Goal: Task Accomplishment & Management: Complete application form

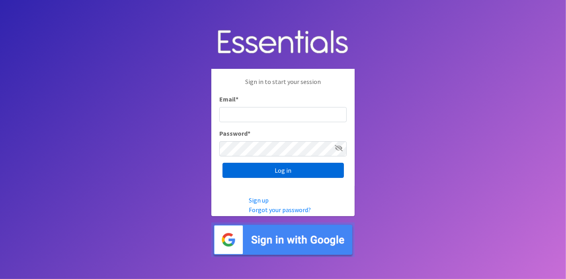
type input "deb@villagediaperbank.org"
click at [288, 171] on input "Log in" at bounding box center [282, 170] width 121 height 15
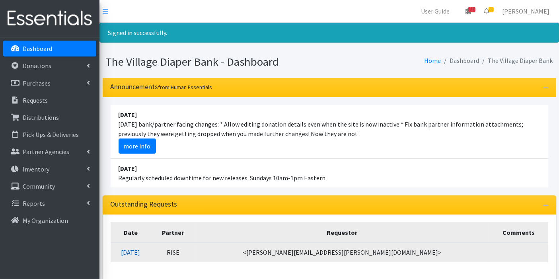
click at [140, 249] on link "08/08/2025" at bounding box center [130, 252] width 19 height 8
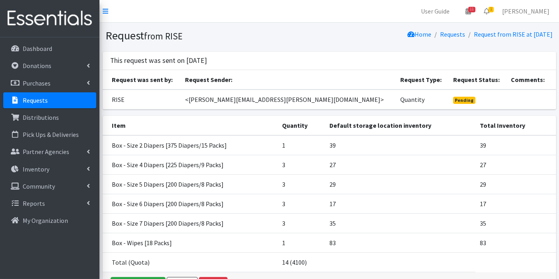
scroll to position [52, 0]
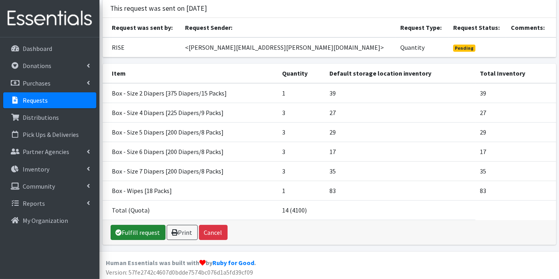
click at [153, 229] on link "Fulfill request" at bounding box center [138, 232] width 55 height 15
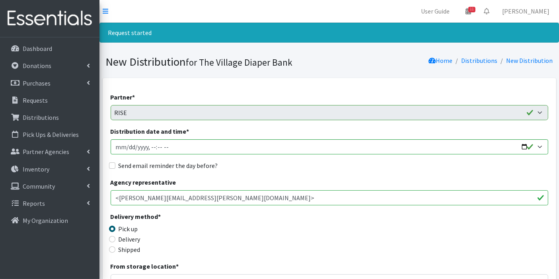
click at [110, 164] on input "Send email reminder the day before?" at bounding box center [112, 165] width 6 height 6
checkbox input "true"
click at [127, 146] on input "Distribution date and time *" at bounding box center [330, 146] width 438 height 15
type input "2025-08-18T23:59"
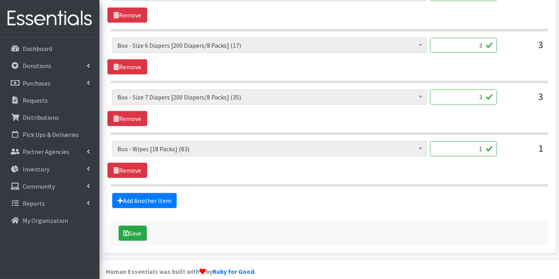
scroll to position [510, 0]
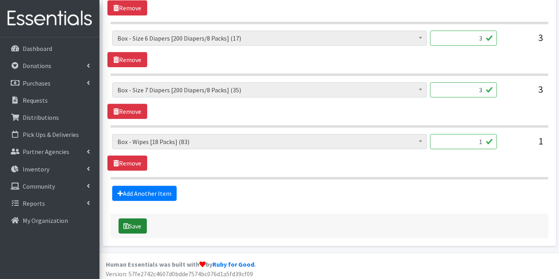
click at [138, 221] on button "Save" at bounding box center [133, 225] width 28 height 15
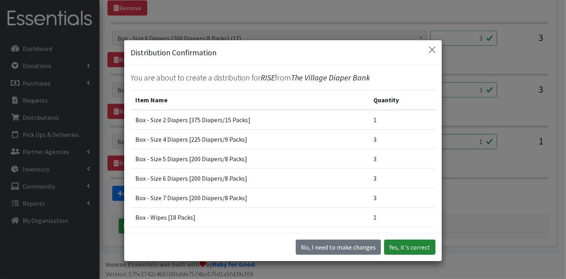
click at [417, 249] on button "Yes, it's correct" at bounding box center [409, 246] width 51 height 15
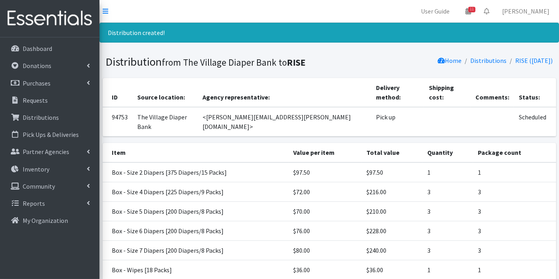
scroll to position [60, 0]
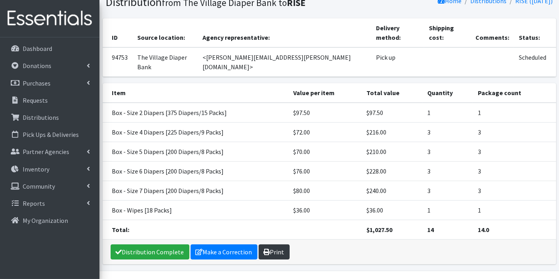
click at [276, 244] on link "Print" at bounding box center [274, 251] width 31 height 15
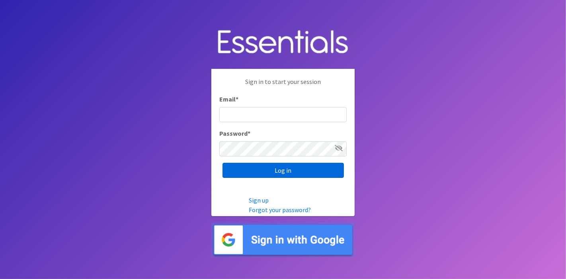
type input "deb@villagediaperbank.org"
click at [298, 168] on input "Log in" at bounding box center [282, 170] width 121 height 15
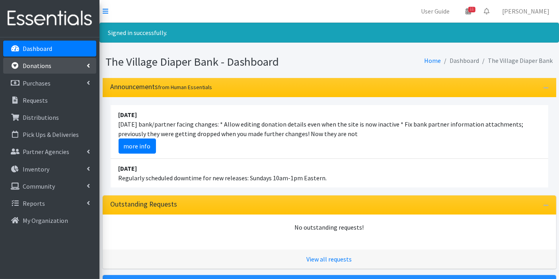
click at [44, 65] on p "Donations" at bounding box center [37, 66] width 29 height 8
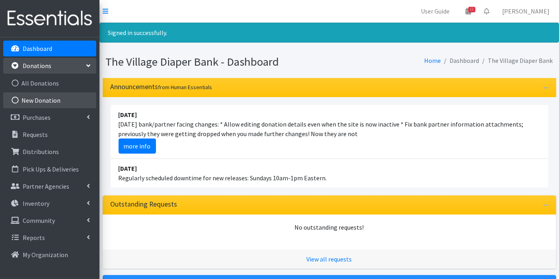
click at [51, 95] on link "New Donation" at bounding box center [49, 100] width 93 height 16
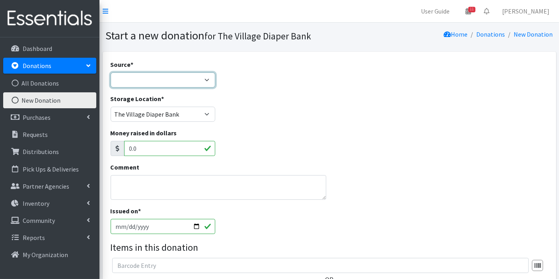
click at [208, 80] on select "Product Drive Manufacturer Donation Site Misc. Donation" at bounding box center [163, 79] width 105 height 15
select select "Donation Site"
click at [111, 72] on select "Product Drive Manufacturer Donation Site Misc. Donation" at bounding box center [163, 79] width 105 height 15
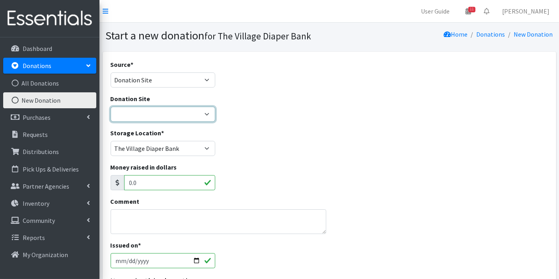
click at [203, 116] on select "The Village Diaper Bank" at bounding box center [163, 114] width 105 height 15
select select "866"
click at [111, 107] on select "The Village Diaper Bank" at bounding box center [163, 114] width 105 height 15
click at [200, 224] on textarea "Comment" at bounding box center [219, 221] width 216 height 25
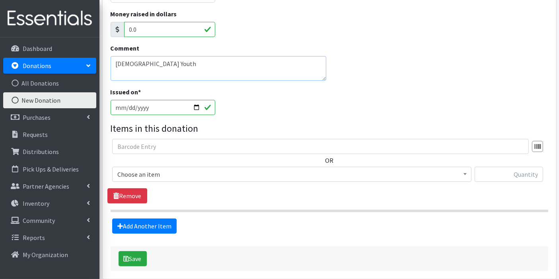
scroll to position [188, 0]
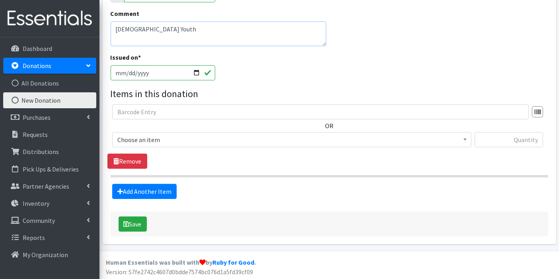
type textarea "Madison Missions Blackhawk Church Youth"
click at [185, 140] on span "Choose an item" at bounding box center [291, 139] width 349 height 11
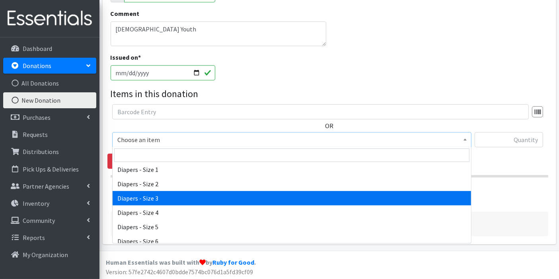
scroll to position [265, 0]
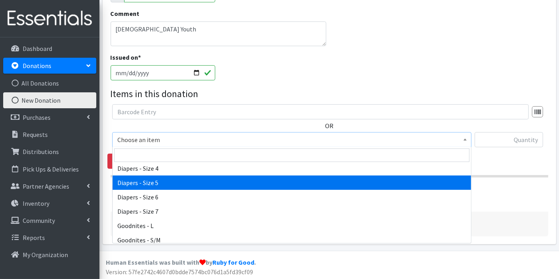
select select "9802"
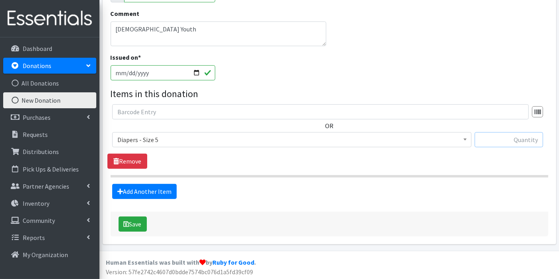
click at [497, 140] on input "text" at bounding box center [509, 139] width 68 height 15
type input "6207"
click at [140, 222] on button "Save" at bounding box center [133, 223] width 28 height 15
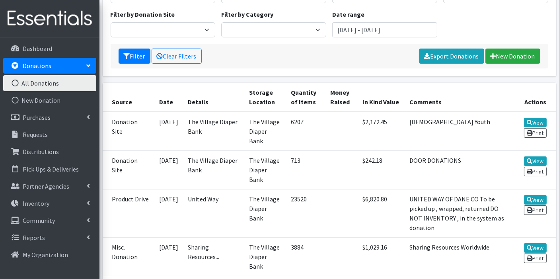
scroll to position [132, 0]
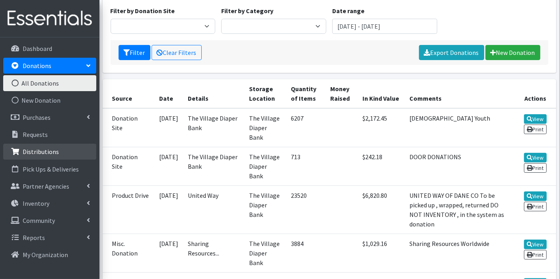
click at [51, 146] on link "Distributions" at bounding box center [49, 152] width 93 height 16
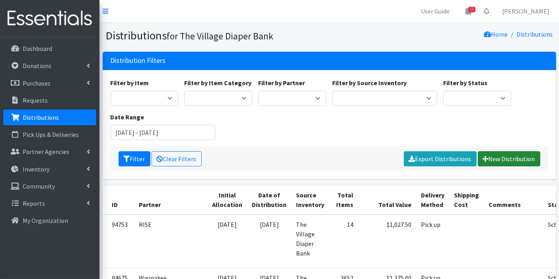
click at [498, 159] on link "New Distribution" at bounding box center [509, 158] width 62 height 15
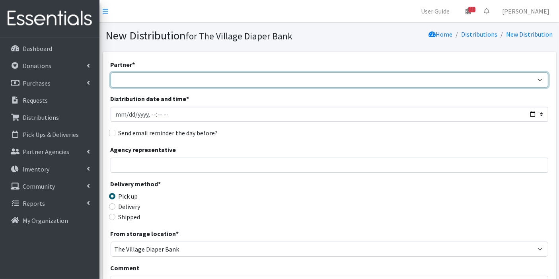
click at [138, 78] on select "[PERSON_NAME] PEP [PERSON_NAME] Prairie Needs Network ConnectRx Culturally Root…" at bounding box center [330, 79] width 438 height 15
click at [128, 79] on select "Atwood PEP Badger Prairie Needs Network ConnectRx Culturally Rooted Dane County…" at bounding box center [330, 79] width 438 height 15
click at [541, 78] on select "Atwood PEP Badger Prairie Needs Network ConnectRx Culturally Rooted Dane County…" at bounding box center [330, 79] width 438 height 15
select select "3921"
click at [111, 72] on select "Atwood PEP Badger Prairie Needs Network ConnectRx Culturally Rooted Dane County…" at bounding box center [330, 79] width 438 height 15
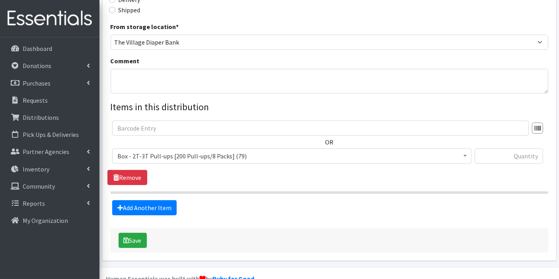
scroll to position [223, 0]
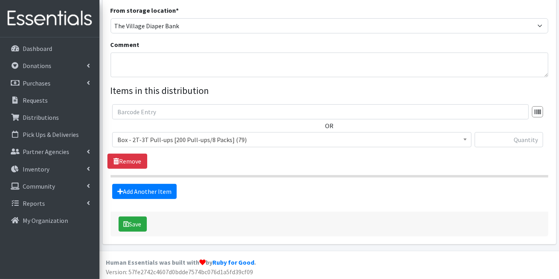
click at [465, 138] on b at bounding box center [464, 139] width 3 height 2
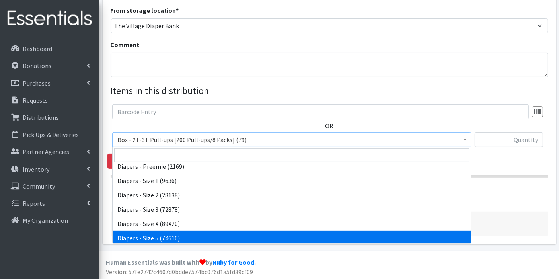
scroll to position [177, 0]
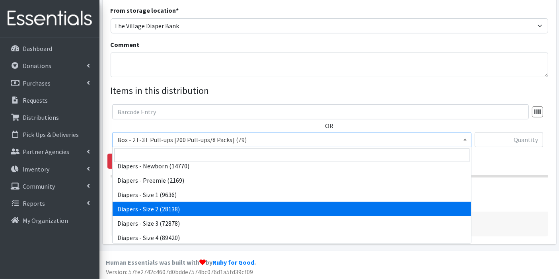
select select "9797"
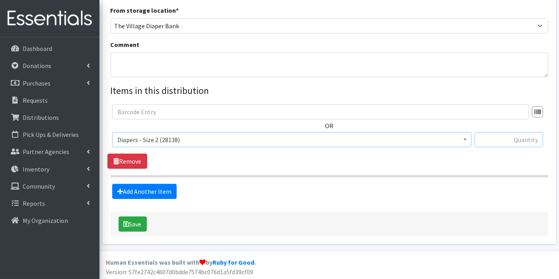
click at [519, 138] on input "text" at bounding box center [509, 139] width 68 height 15
type input "400"
click at [136, 218] on button "Save" at bounding box center [133, 223] width 28 height 15
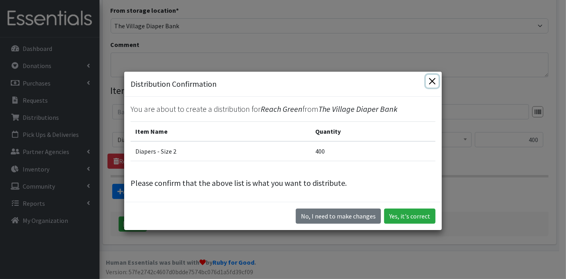
click at [429, 80] on button "Close" at bounding box center [432, 81] width 13 height 13
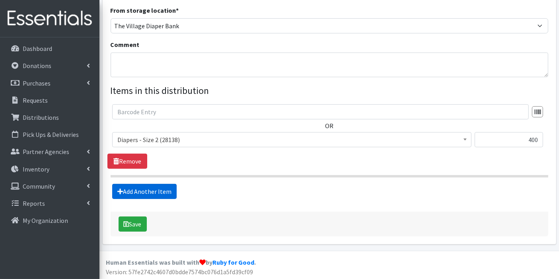
click at [160, 191] on link "Add Another Item" at bounding box center [144, 191] width 64 height 15
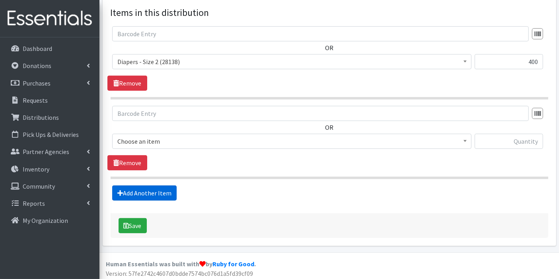
scroll to position [302, 0]
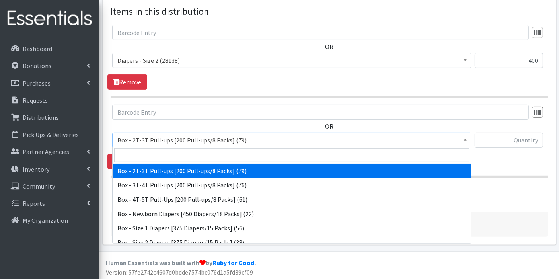
click at [468, 138] on span at bounding box center [465, 139] width 8 height 12
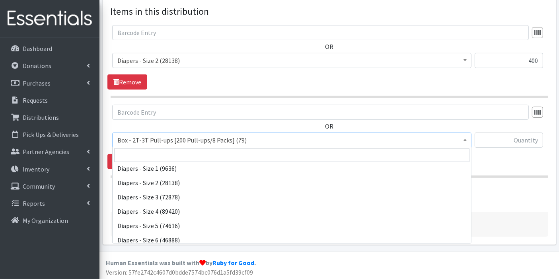
scroll to position [221, 0]
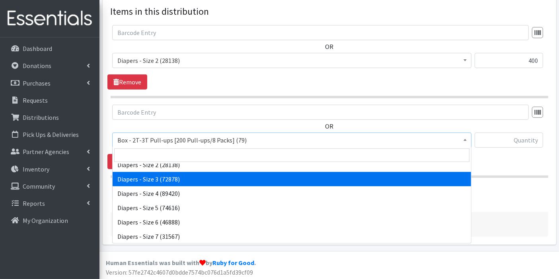
select select "9803"
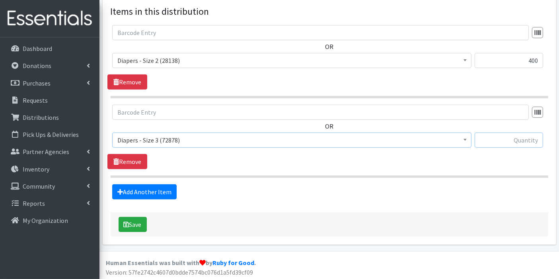
click at [498, 138] on input "text" at bounding box center [509, 139] width 68 height 15
type input "100"
click at [144, 190] on link "Add Another Item" at bounding box center [144, 191] width 64 height 15
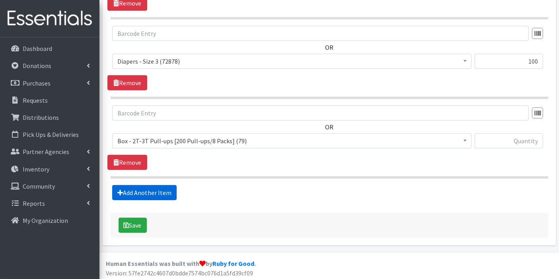
scroll to position [382, 0]
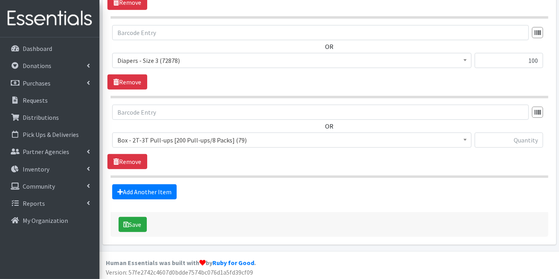
click at [461, 137] on span at bounding box center [465, 139] width 8 height 12
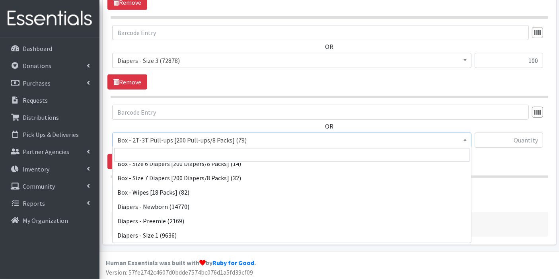
scroll to position [221, 0]
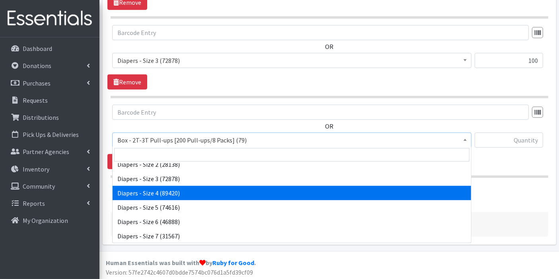
select select "9799"
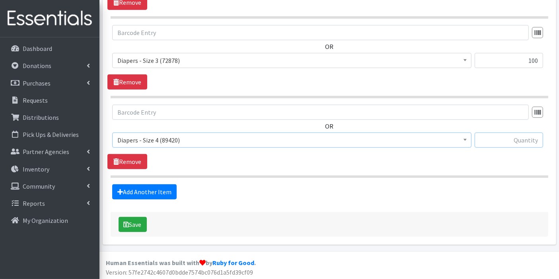
click at [489, 138] on input "text" at bounding box center [509, 139] width 68 height 15
type input "300"
click at [168, 191] on link "Add Another Item" at bounding box center [144, 191] width 64 height 15
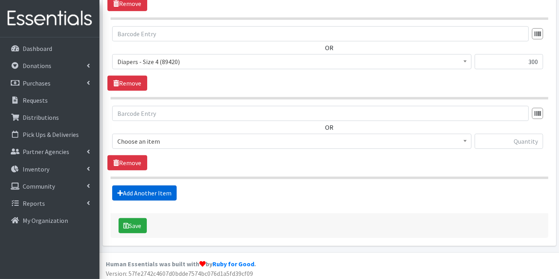
scroll to position [461, 0]
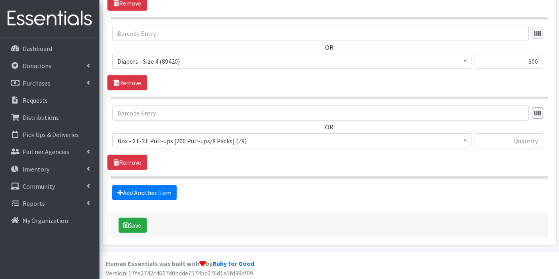
click at [463, 140] on b at bounding box center [464, 141] width 3 height 2
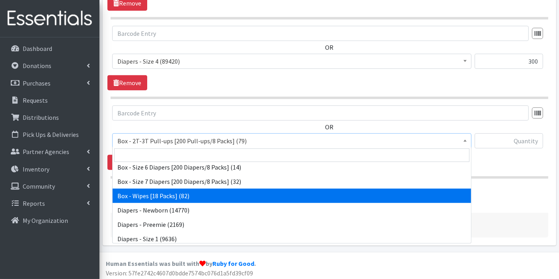
scroll to position [88, 0]
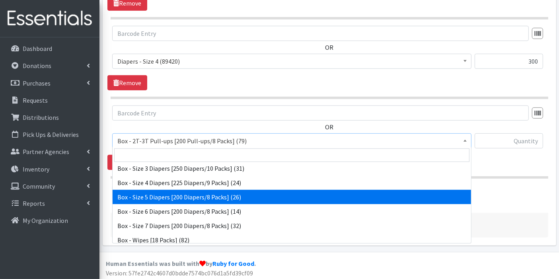
select select "14394"
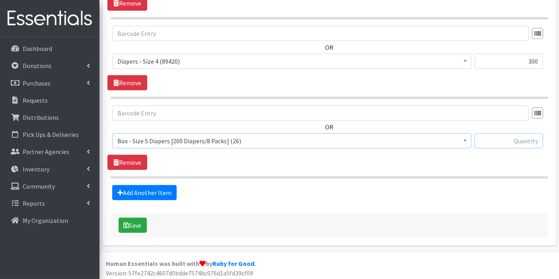
click at [505, 137] on input "text" at bounding box center [509, 140] width 68 height 15
type input "300"
click at [167, 191] on link "Add Another Item" at bounding box center [144, 192] width 64 height 15
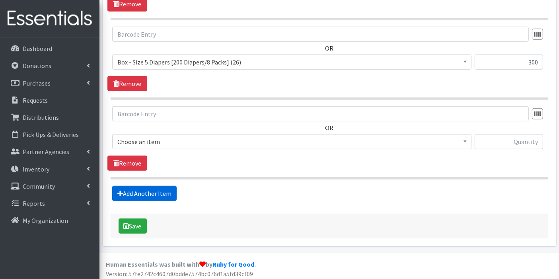
scroll to position [540, 0]
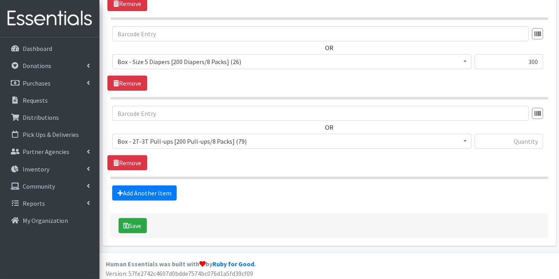
click at [465, 136] on span at bounding box center [465, 140] width 8 height 12
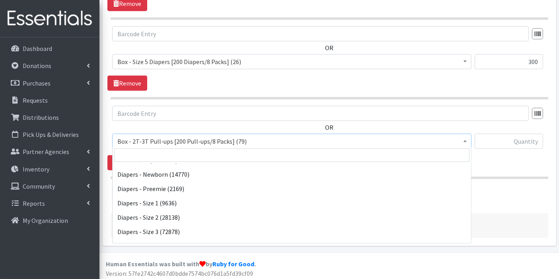
scroll to position [221, 0]
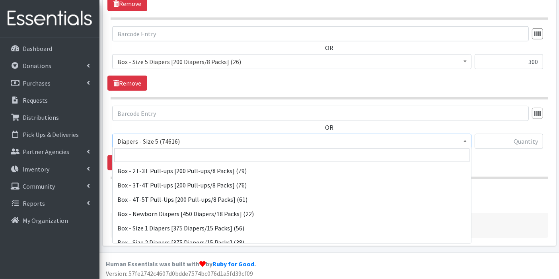
click at [466, 141] on span at bounding box center [465, 140] width 8 height 12
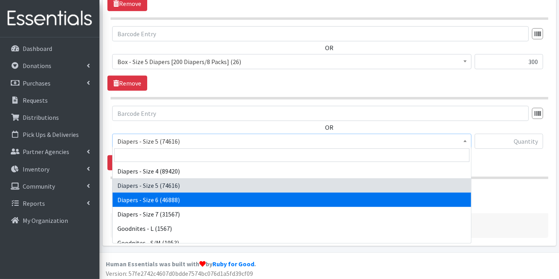
select select "9800"
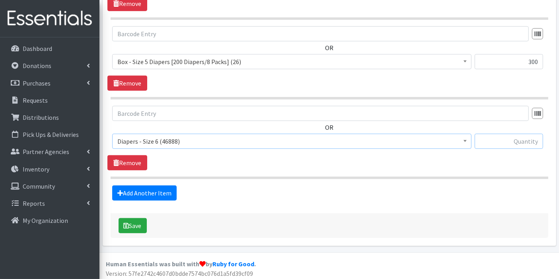
click at [524, 142] on input "text" at bounding box center [509, 141] width 68 height 15
type input "300"
click at [467, 60] on span at bounding box center [465, 61] width 8 height 12
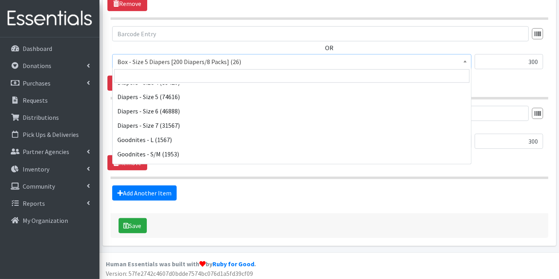
scroll to position [247, 0]
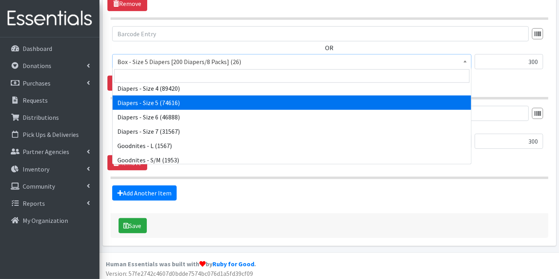
select select "9802"
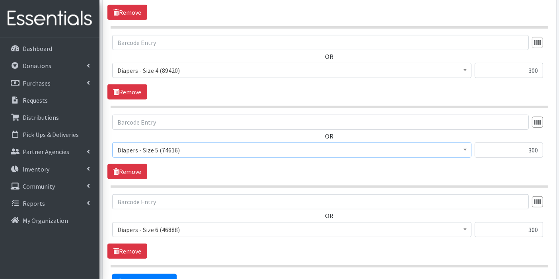
scroll to position [540, 0]
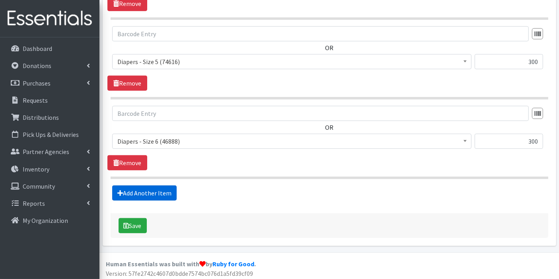
click at [156, 185] on link "Add Another Item" at bounding box center [144, 192] width 64 height 15
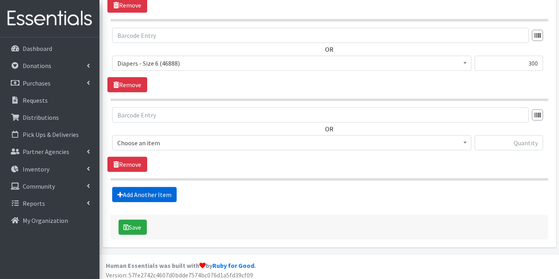
scroll to position [619, 0]
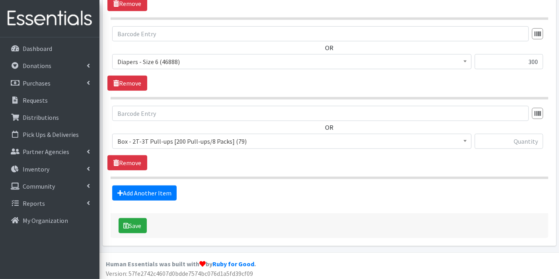
click at [467, 140] on span at bounding box center [465, 140] width 8 height 12
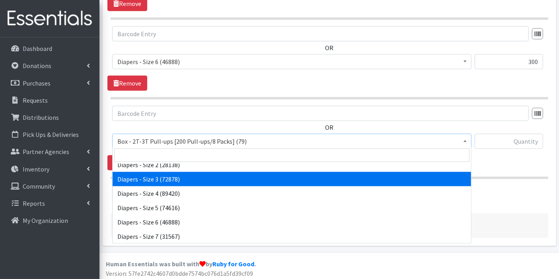
scroll to position [265, 0]
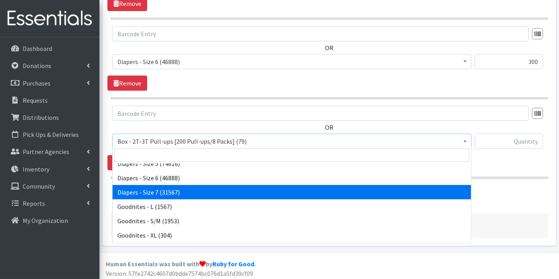
select select "12545"
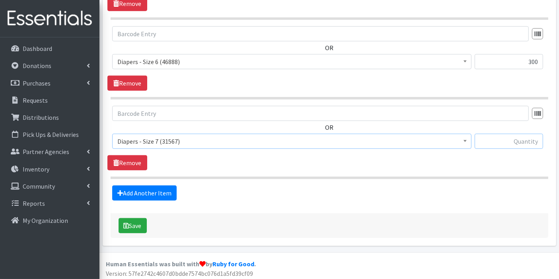
click at [521, 144] on input "text" at bounding box center [509, 141] width 68 height 15
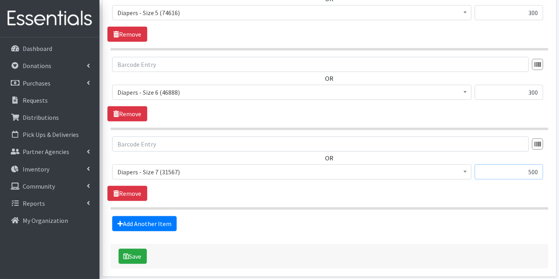
scroll to position [575, 0]
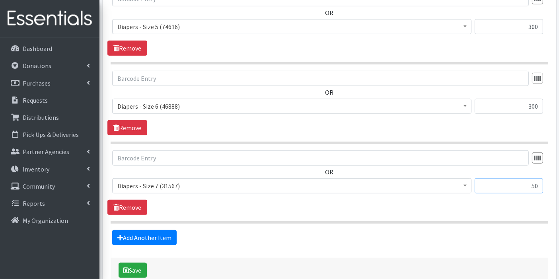
type input "5"
type input "200"
click at [541, 103] on input "300" at bounding box center [509, 106] width 68 height 15
type input "3"
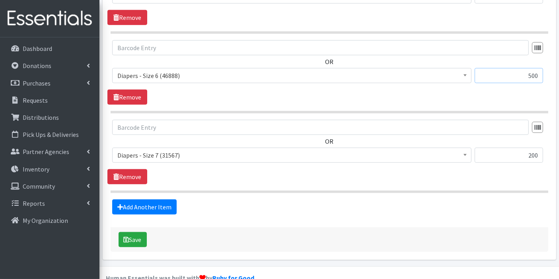
scroll to position [619, 0]
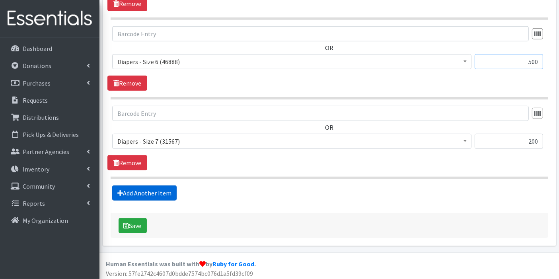
type input "500"
click at [164, 191] on link "Add Another Item" at bounding box center [144, 192] width 64 height 15
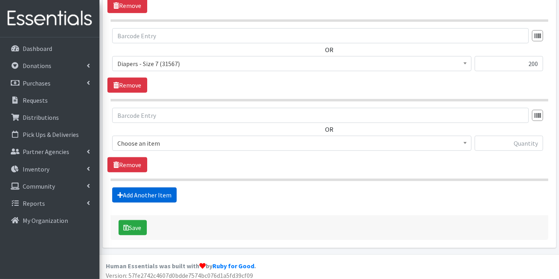
scroll to position [699, 0]
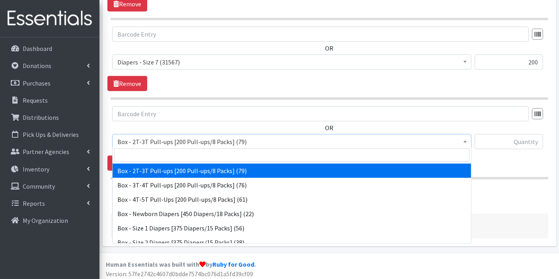
click at [465, 140] on b at bounding box center [464, 141] width 3 height 2
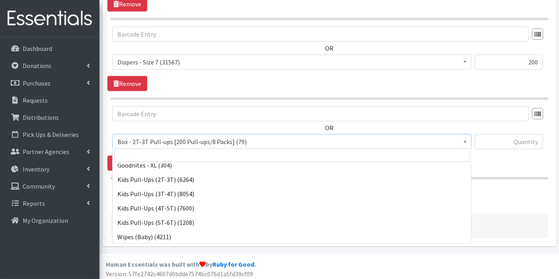
scroll to position [335, 0]
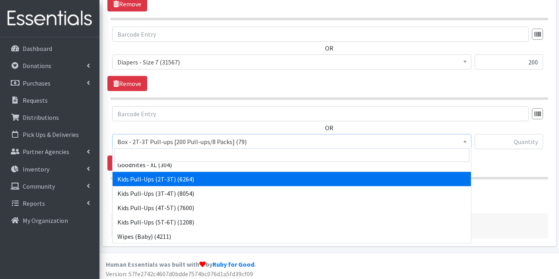
select select "9779"
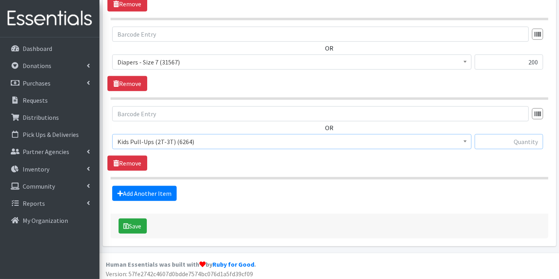
click at [522, 137] on input "text" at bounding box center [509, 141] width 68 height 15
type input "100"
click at [169, 187] on link "Add Another Item" at bounding box center [144, 193] width 64 height 15
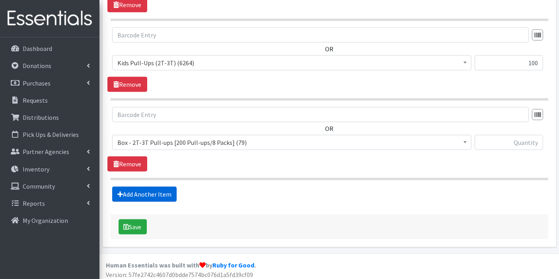
scroll to position [778, 0]
click at [156, 190] on link "Add Another Item" at bounding box center [144, 193] width 64 height 15
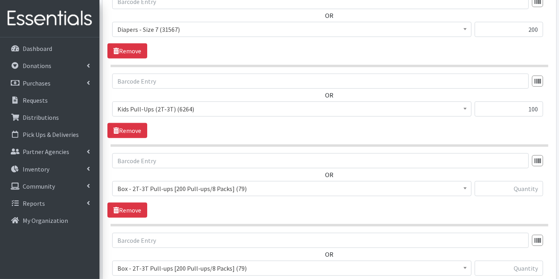
scroll to position [724, 0]
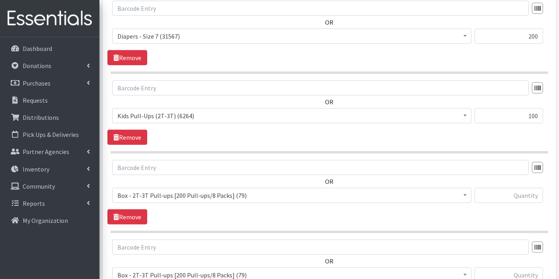
click at [467, 194] on span at bounding box center [465, 194] width 8 height 12
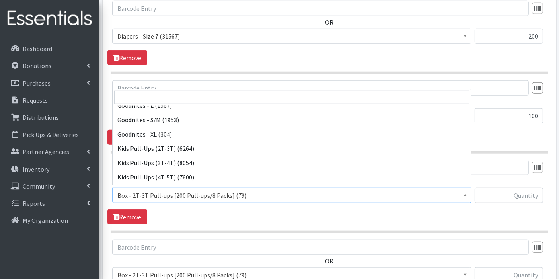
scroll to position [309, 0]
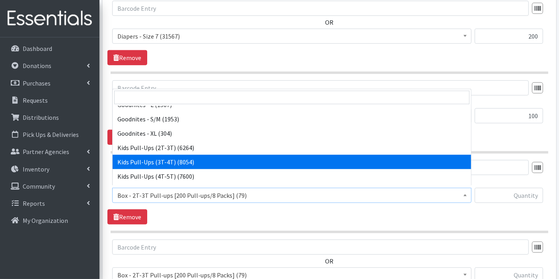
select select "9787"
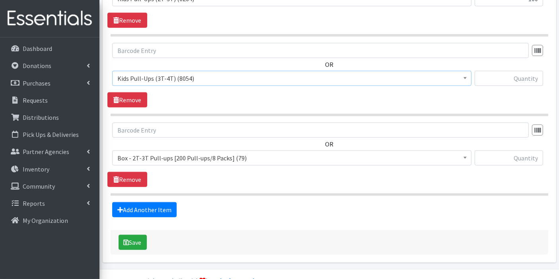
scroll to position [857, 0]
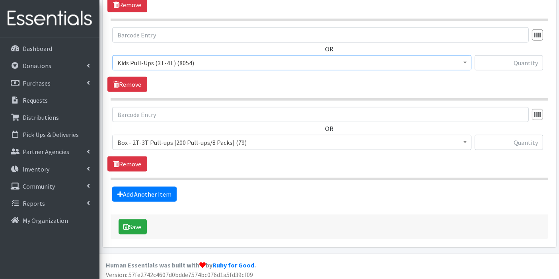
click at [465, 140] on span at bounding box center [465, 141] width 8 height 12
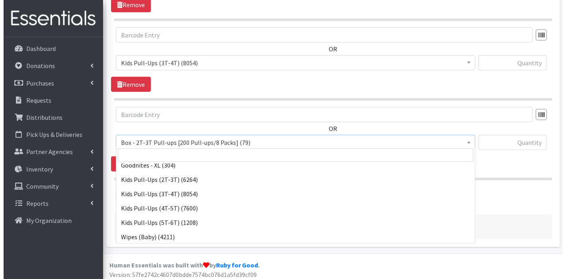
scroll to position [335, 0]
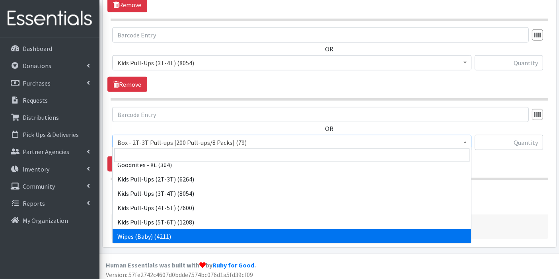
select select "9774"
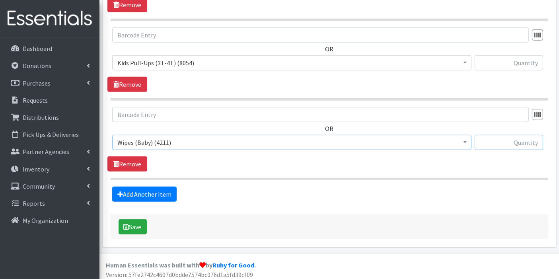
click at [530, 141] on input "text" at bounding box center [509, 142] width 68 height 15
type input "24"
click at [138, 221] on button "Save" at bounding box center [133, 226] width 28 height 15
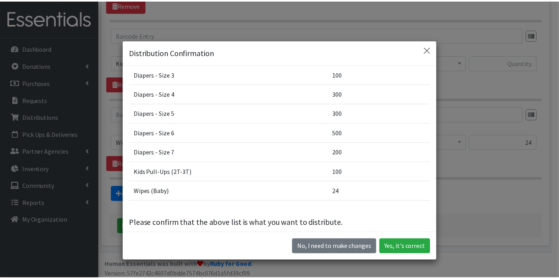
scroll to position [72, 0]
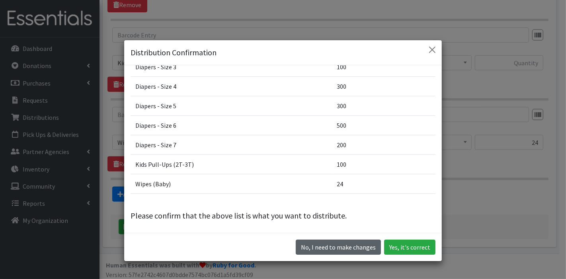
click at [330, 240] on button "No, I need to make changes" at bounding box center [338, 246] width 85 height 15
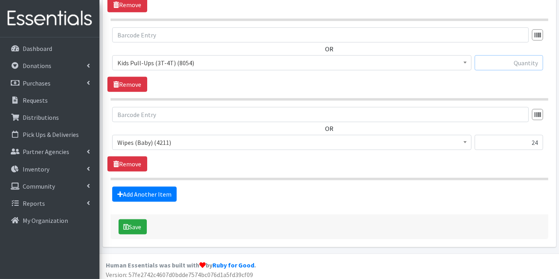
click at [506, 56] on input "text" at bounding box center [509, 62] width 68 height 15
type input "100"
click at [466, 62] on b at bounding box center [464, 63] width 3 height 2
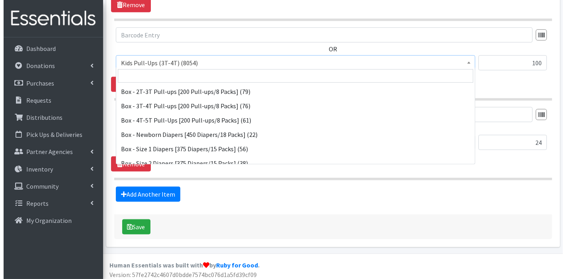
scroll to position [335, 0]
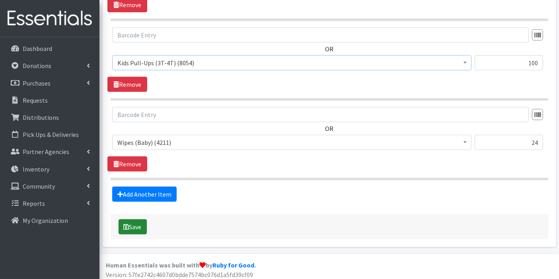
click at [136, 219] on button "Save" at bounding box center [133, 226] width 28 height 15
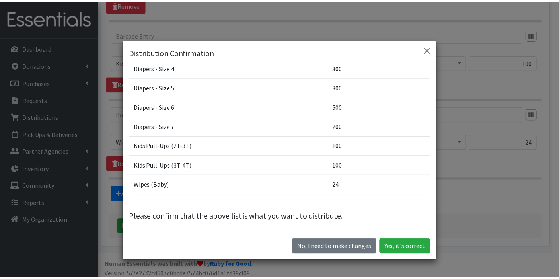
scroll to position [92, 0]
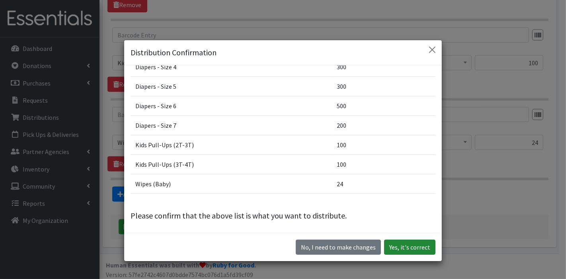
click at [411, 245] on button "Yes, it's correct" at bounding box center [409, 246] width 51 height 15
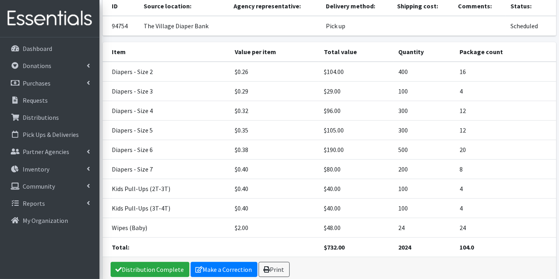
scroll to position [132, 0]
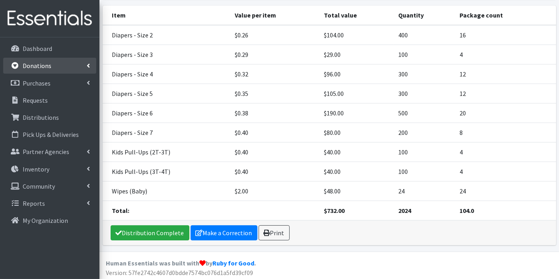
click at [32, 66] on p "Donations" at bounding box center [37, 66] width 29 height 8
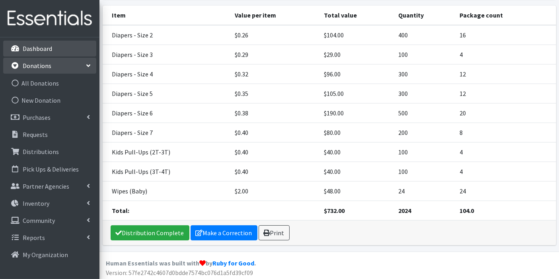
click at [47, 48] on p "Dashboard" at bounding box center [37, 49] width 29 height 8
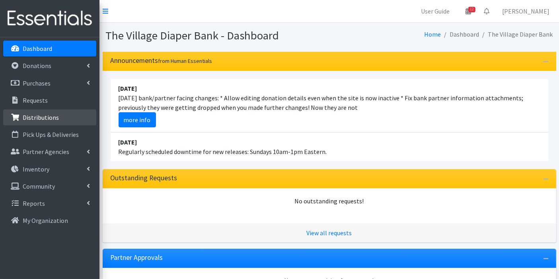
click at [44, 113] on p "Distributions" at bounding box center [41, 117] width 36 height 8
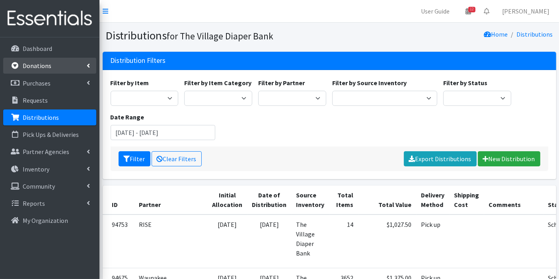
click at [45, 63] on p "Donations" at bounding box center [37, 66] width 29 height 8
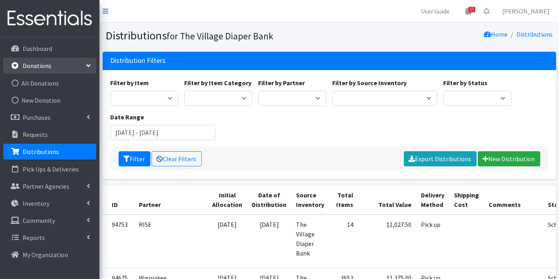
click at [43, 148] on p "Distributions" at bounding box center [41, 152] width 36 height 8
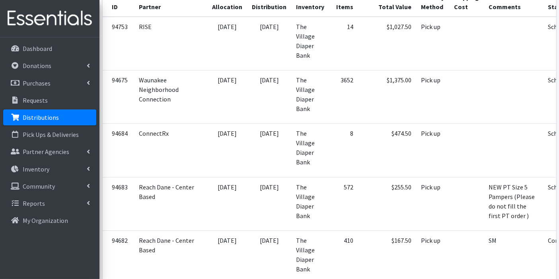
scroll to position [88, 0]
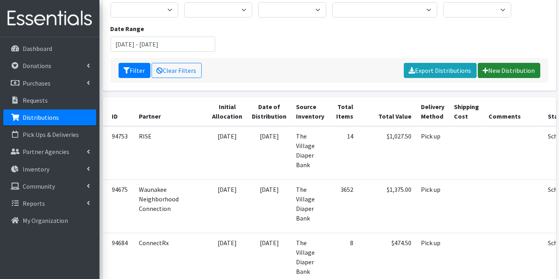
click at [496, 70] on link "New Distribution" at bounding box center [509, 70] width 62 height 15
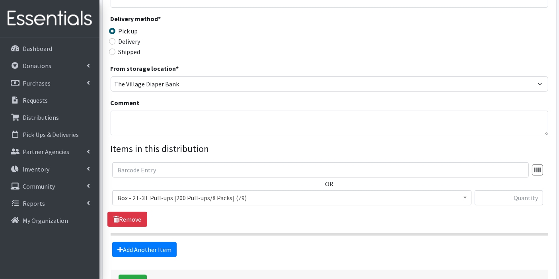
scroll to position [223, 0]
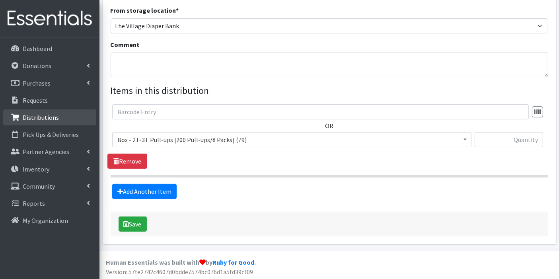
click at [57, 115] on link "Distributions" at bounding box center [49, 117] width 93 height 16
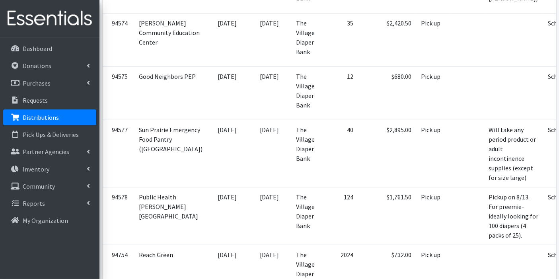
scroll to position [663, 0]
